Goal: Information Seeking & Learning: Learn about a topic

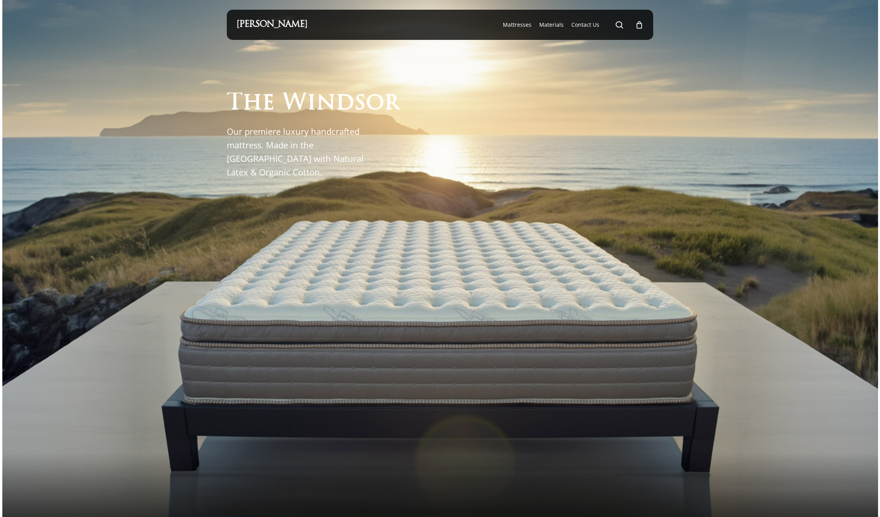
scroll to position [2, 0]
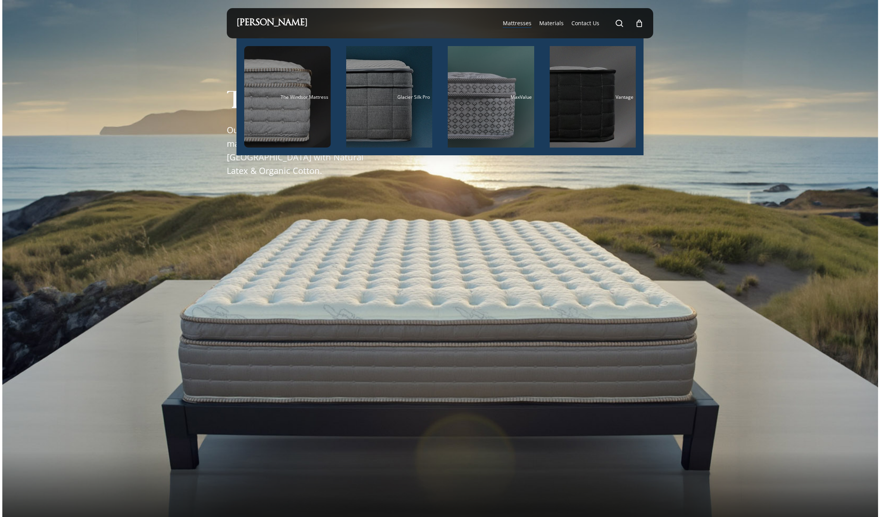
click at [515, 22] on span "Mattresses" at bounding box center [517, 22] width 29 height 7
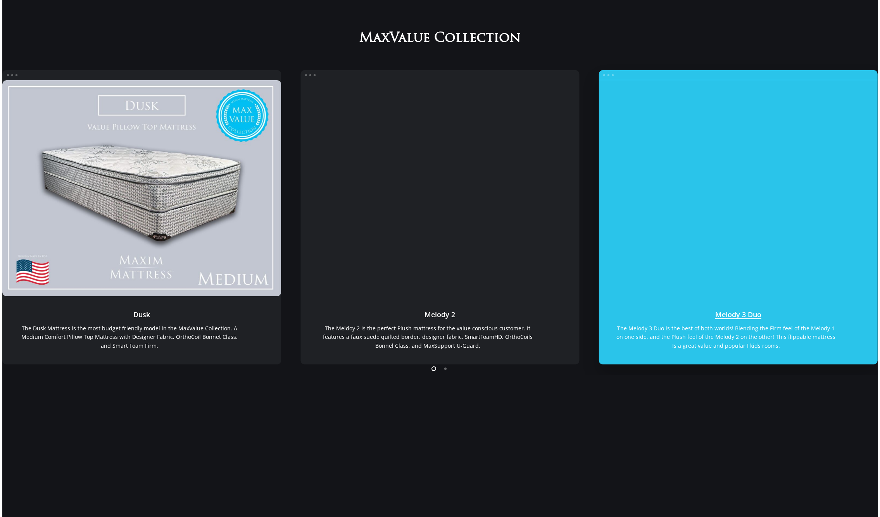
scroll to position [212, 0]
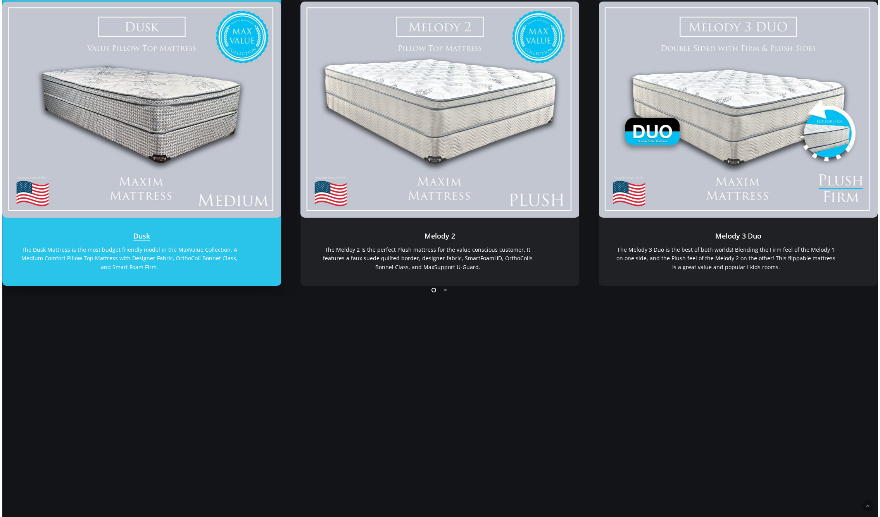
click at [209, 159] on link "Dusk" at bounding box center [141, 110] width 279 height 216
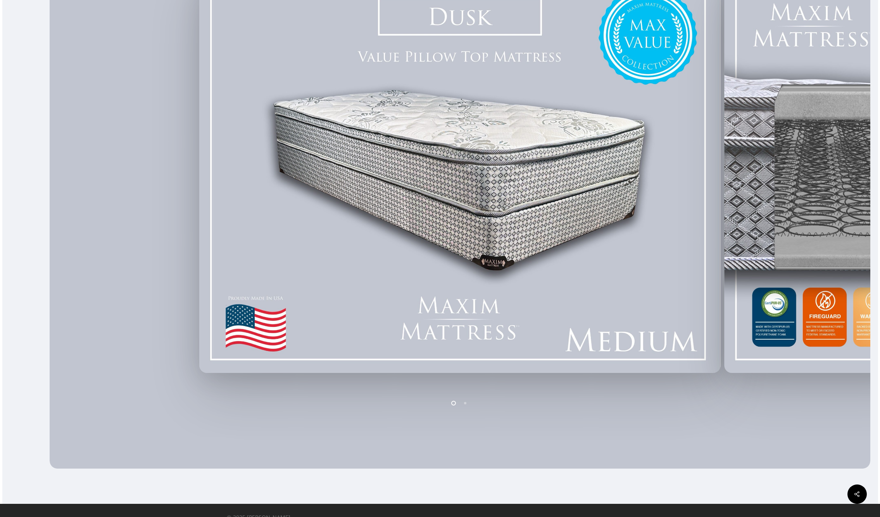
scroll to position [266, 0]
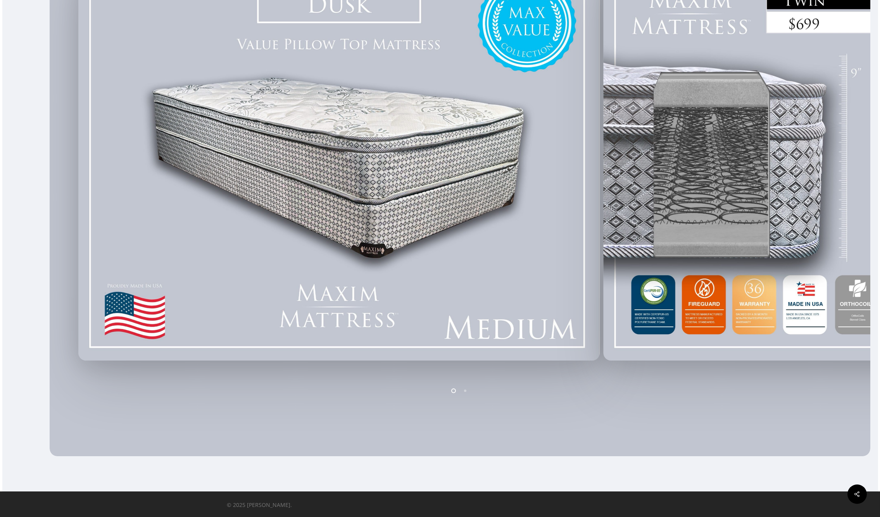
click at [437, 287] on div at bounding box center [338, 159] width 525 height 410
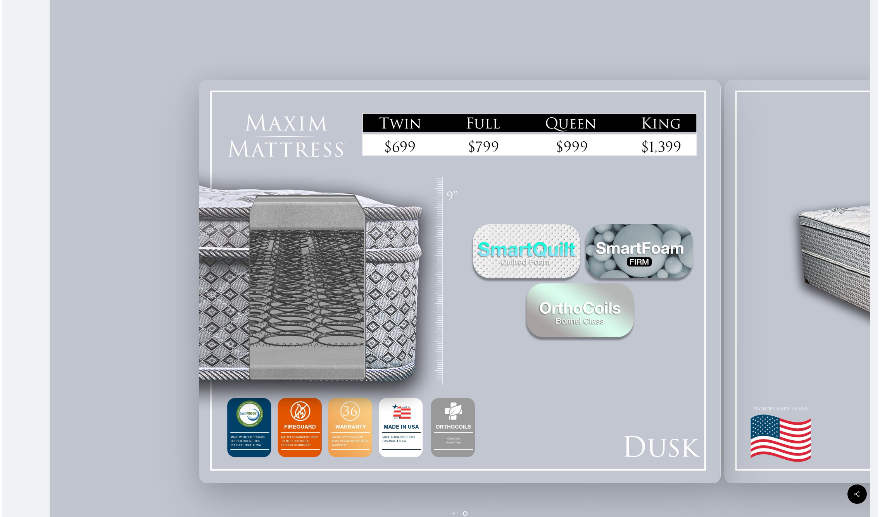
scroll to position [13, 0]
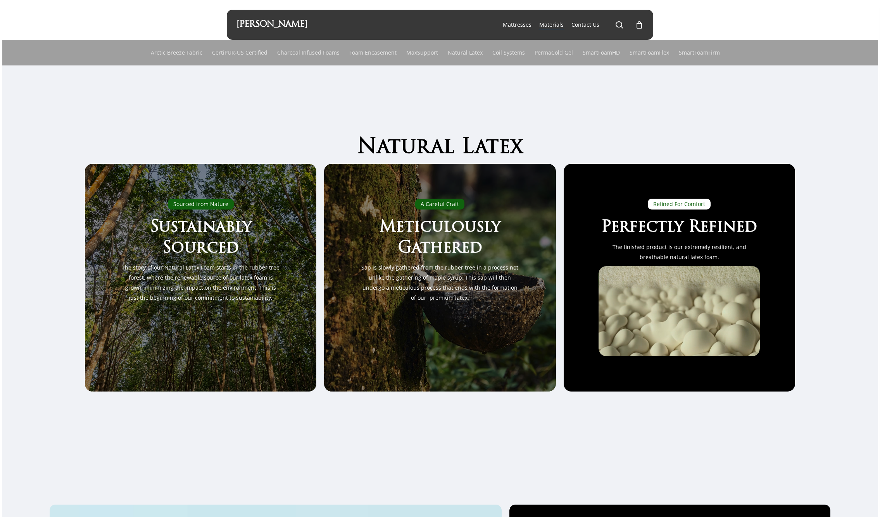
click at [624, 22] on ul "search 0 was successfully added to your cart." at bounding box center [629, 25] width 29 height 30
click at [623, 23] on span "Main Menu" at bounding box center [619, 25] width 8 height 8
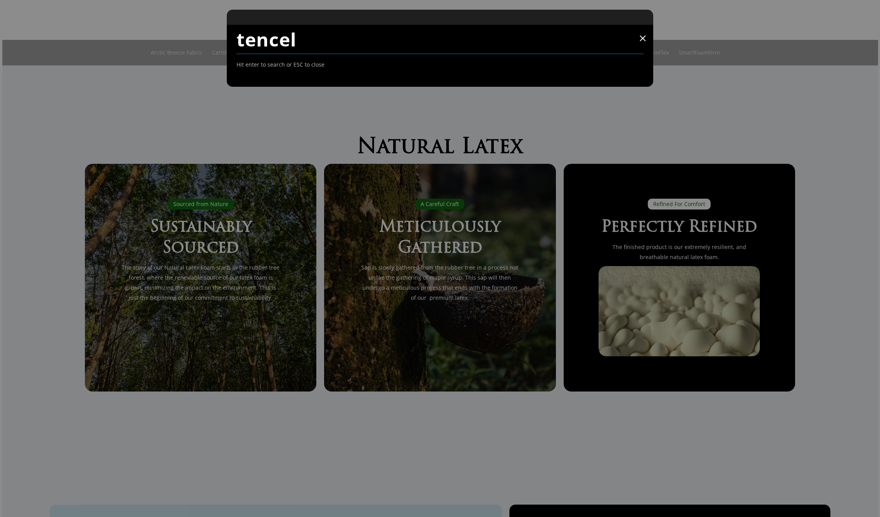
type input "tencel"
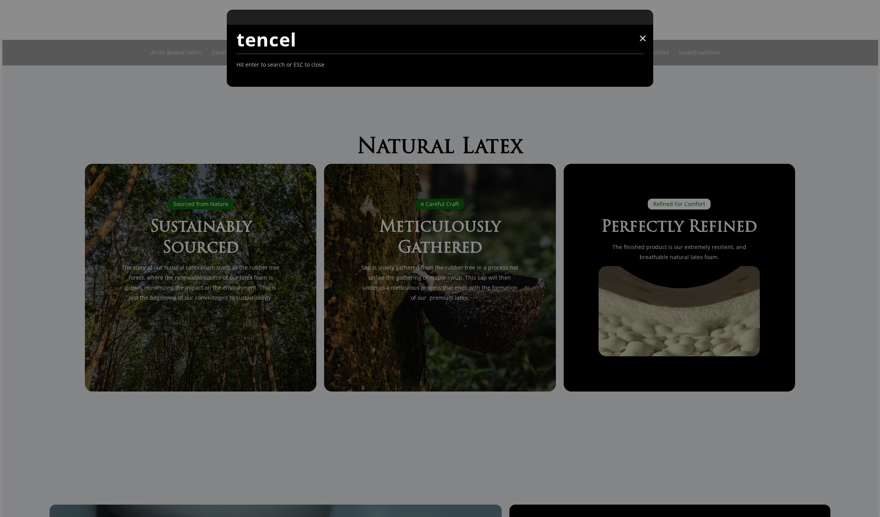
click at [642, 39] on span at bounding box center [643, 38] width 8 height 8
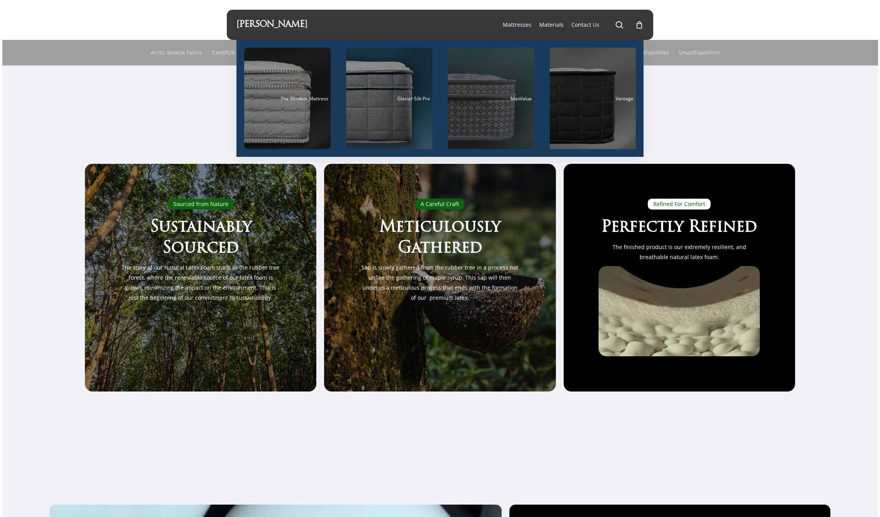
click at [498, 106] on div "Main Menu" at bounding box center [491, 99] width 86 height 102
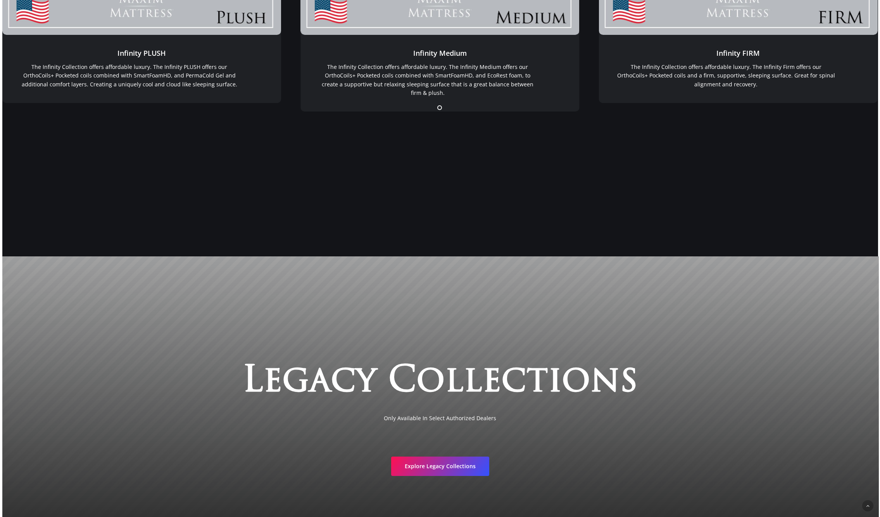
scroll to position [1792, 0]
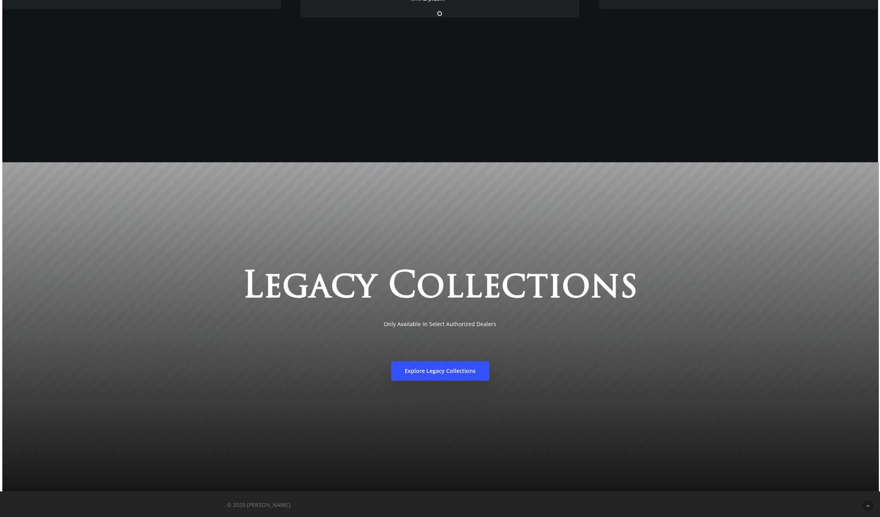
click at [468, 368] on link "Explore Legacy Collections" at bounding box center [440, 371] width 98 height 19
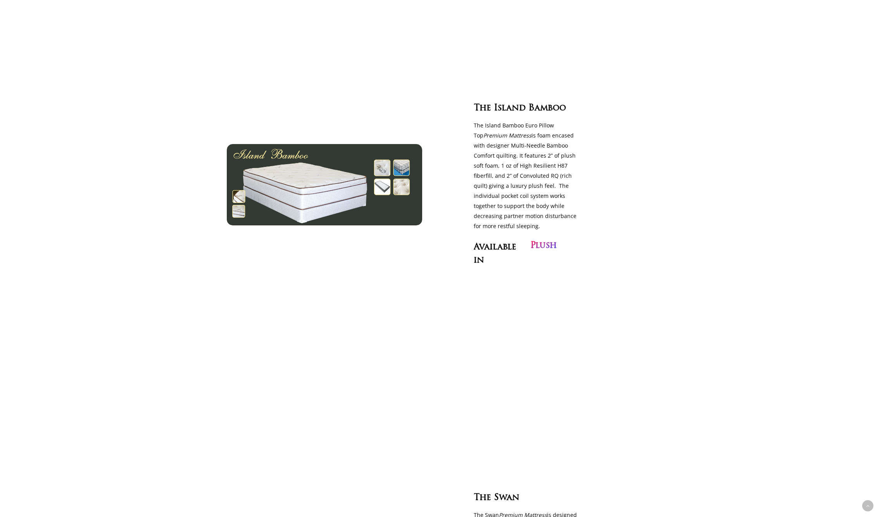
scroll to position [661, 0]
